Goal: Information Seeking & Learning: Learn about a topic

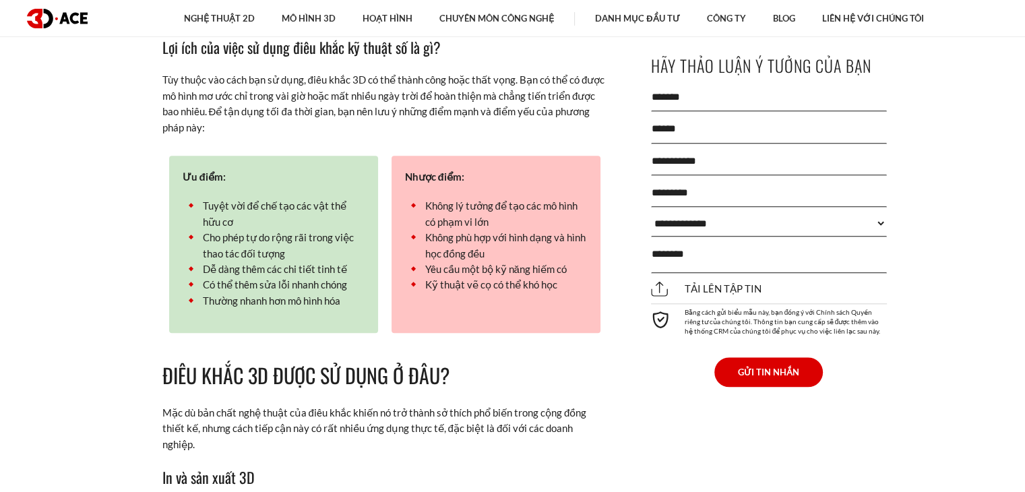
scroll to position [1792, 0]
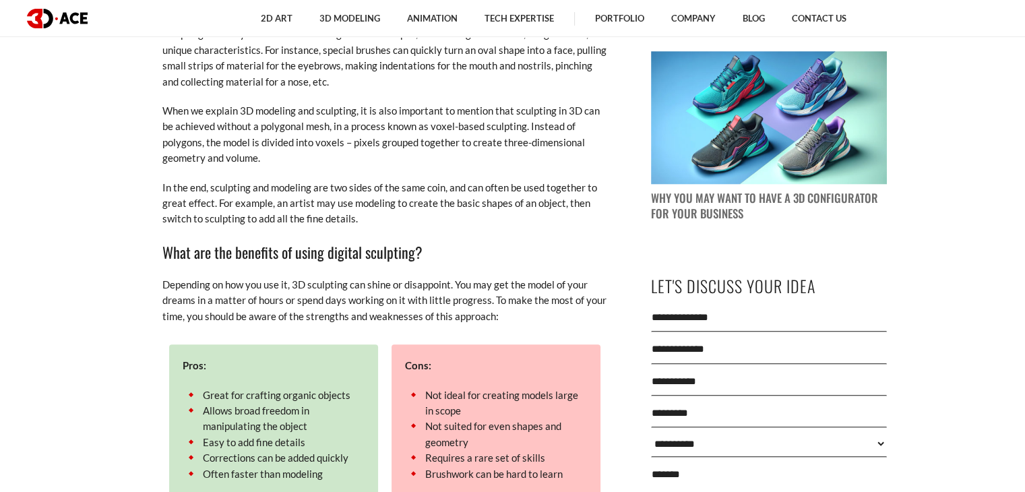
scroll to position [1729, 0]
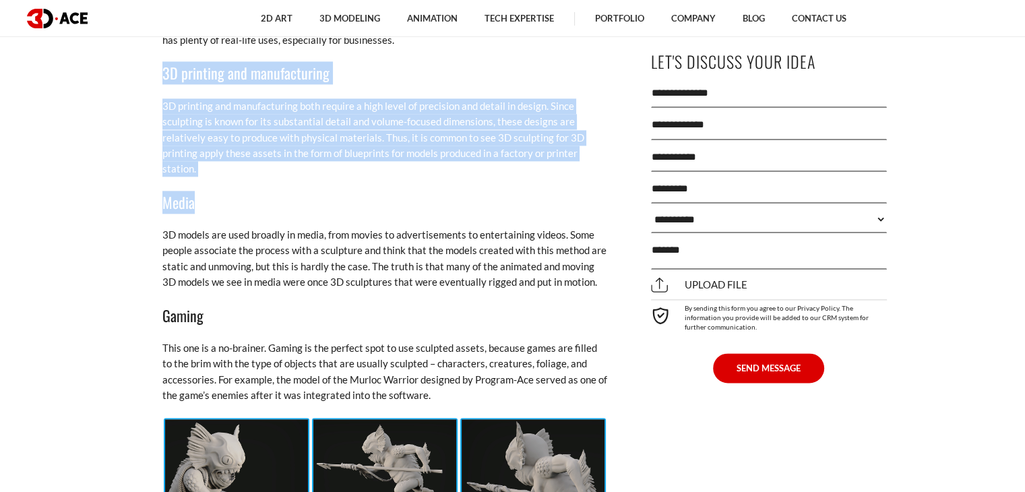
drag, startPoint x: 160, startPoint y: 144, endPoint x: 257, endPoint y: 176, distance: 102.1
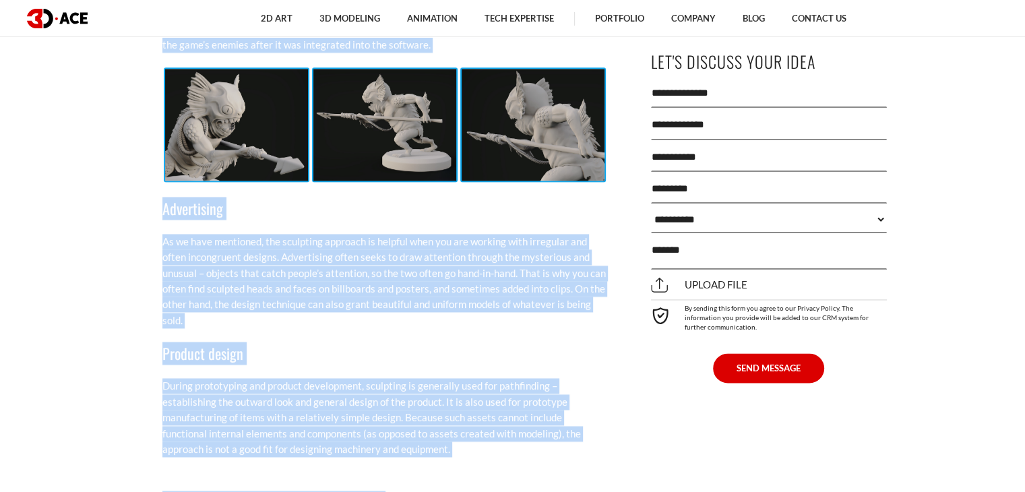
scroll to position [2173, 0]
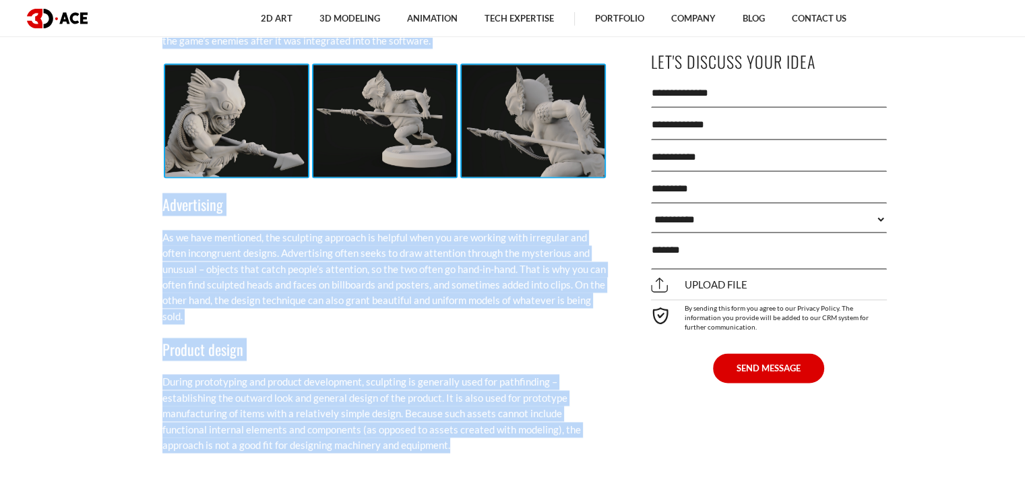
drag, startPoint x: 164, startPoint y: 123, endPoint x: 410, endPoint y: 431, distance: 393.6
drag, startPoint x: 346, startPoint y: 372, endPoint x: 477, endPoint y: 219, distance: 201.6
click at [477, 230] on p "As we have mentioned, the sculpting approach is helpful when you are working wi…" at bounding box center [384, 277] width 445 height 94
copy div "Where is 3D Sculpting Used? Though the artsy nature of sculpting makes it a pop…"
